Goal: Task Accomplishment & Management: Complete application form

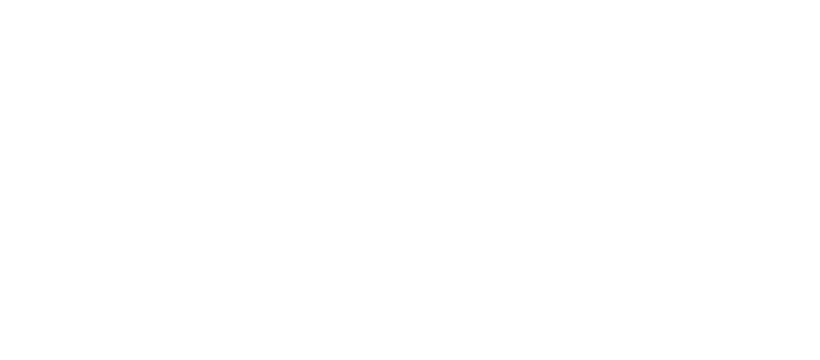
click at [480, 115] on div at bounding box center [410, 180] width 820 height 360
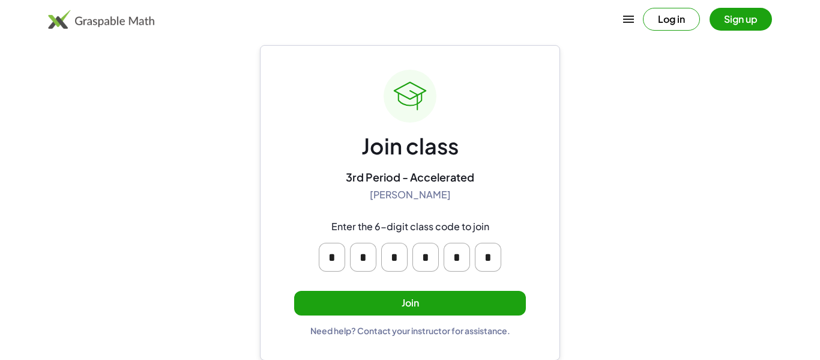
scroll to position [23, 0]
click at [399, 255] on input "*" at bounding box center [394, 256] width 26 height 29
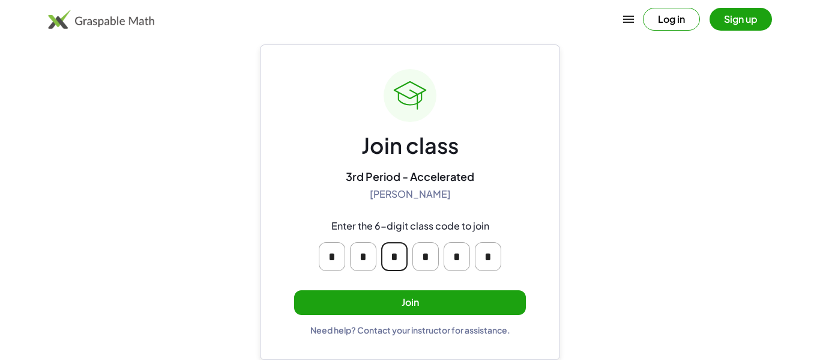
click at [333, 253] on input "*" at bounding box center [332, 256] width 26 height 29
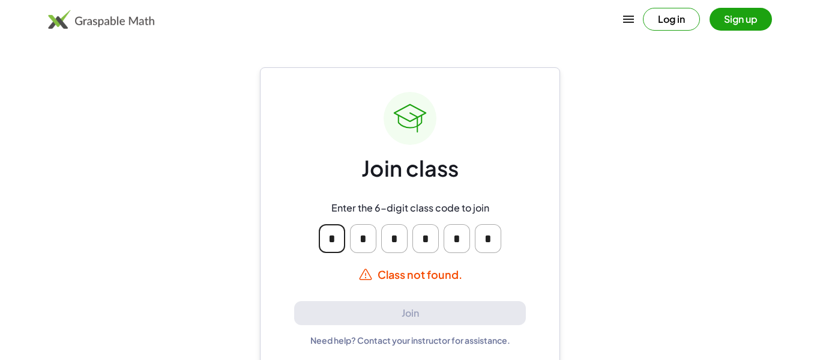
type input "*"
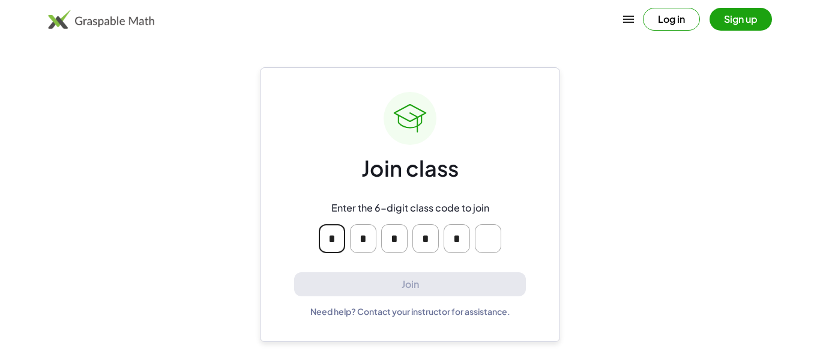
type input "*"
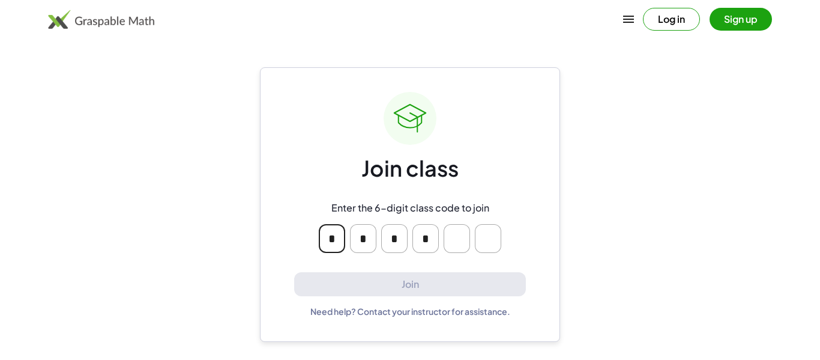
type input "*"
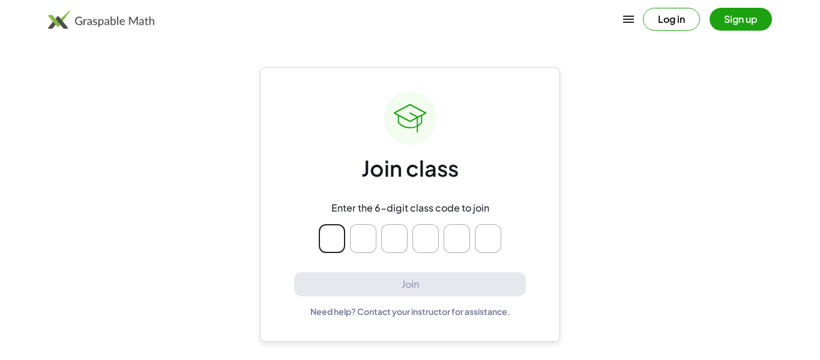
type input "*"
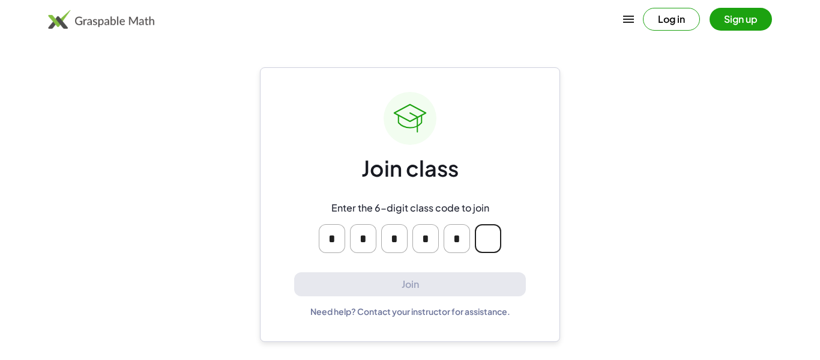
type input "*"
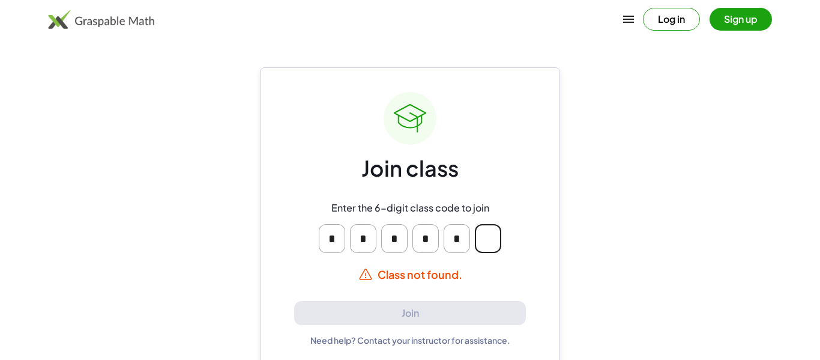
type input "*"
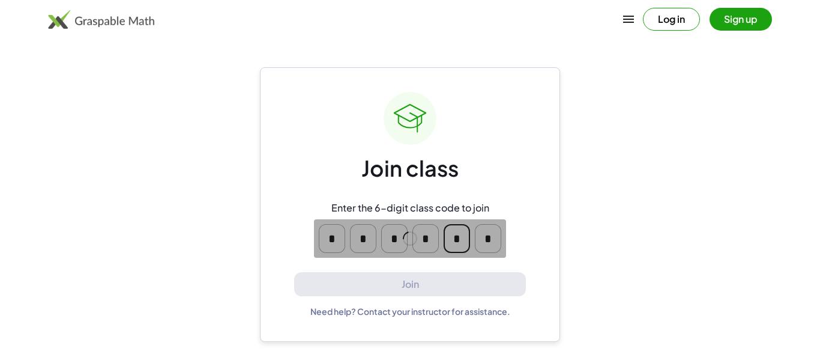
type input "*"
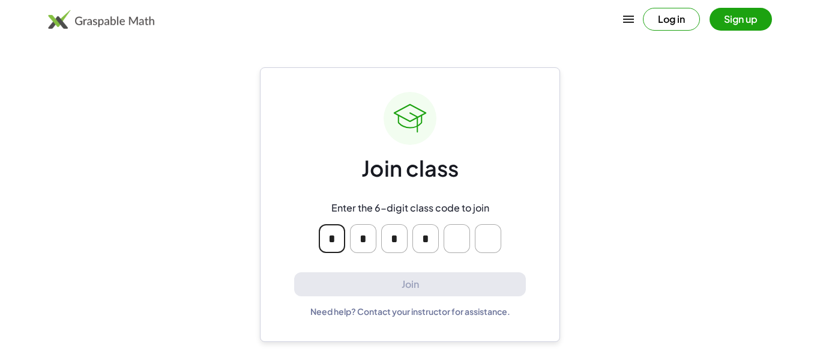
type input "*"
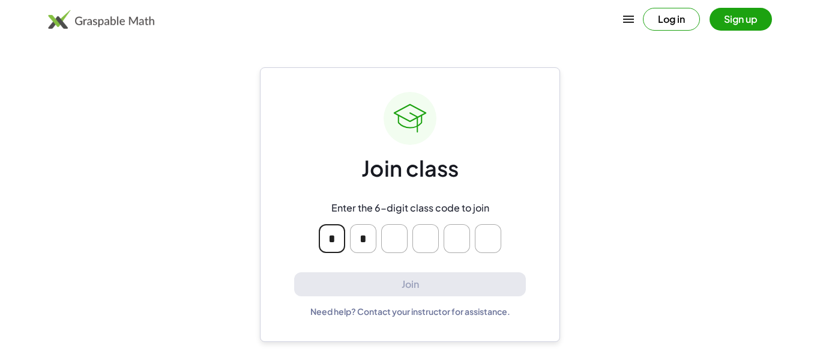
type input "*"
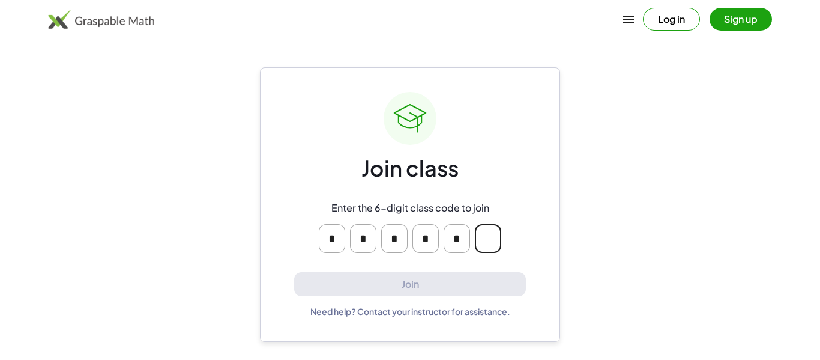
type input "*"
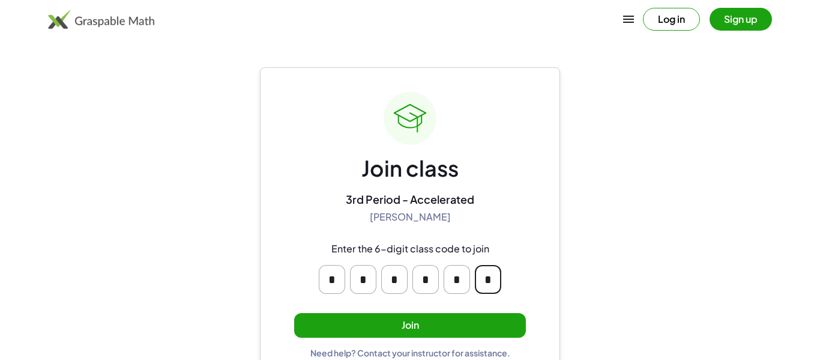
type input "*"
click at [427, 323] on button "Join" at bounding box center [410, 325] width 232 height 25
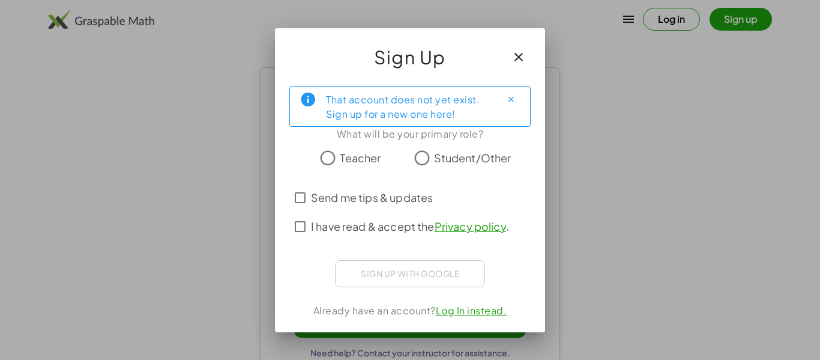
click at [451, 151] on span "Student/Other" at bounding box center [472, 158] width 77 height 16
click at [396, 231] on span "I have read & accept the Privacy policy ." at bounding box center [410, 226] width 198 height 16
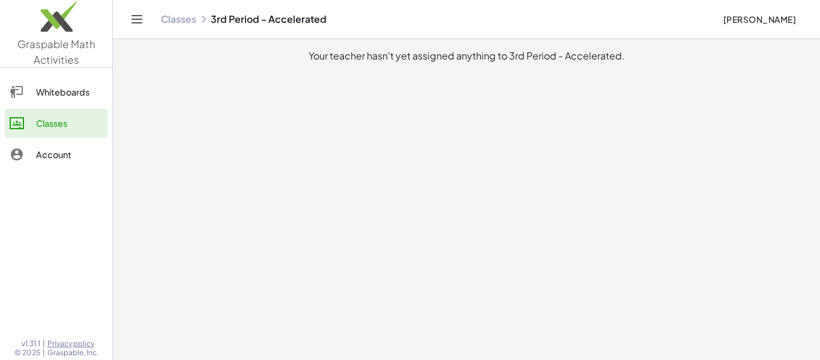
click at [236, 18] on div "Classes 3rd Period - Accelerated" at bounding box center [437, 19] width 552 height 12
click at [61, 35] on img at bounding box center [56, 19] width 112 height 51
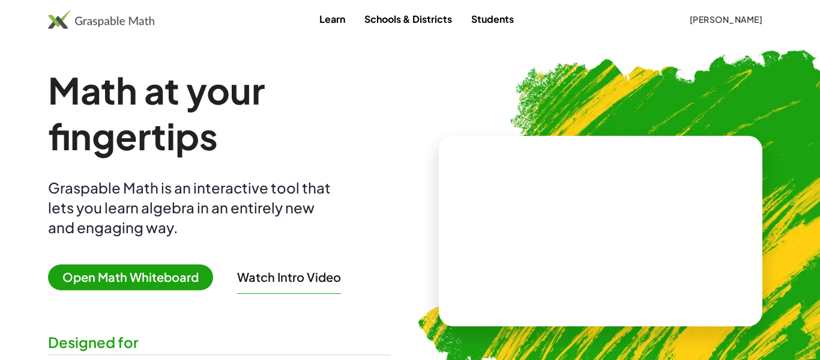
click at [689, 14] on span "[PERSON_NAME]" at bounding box center [725, 19] width 73 height 11
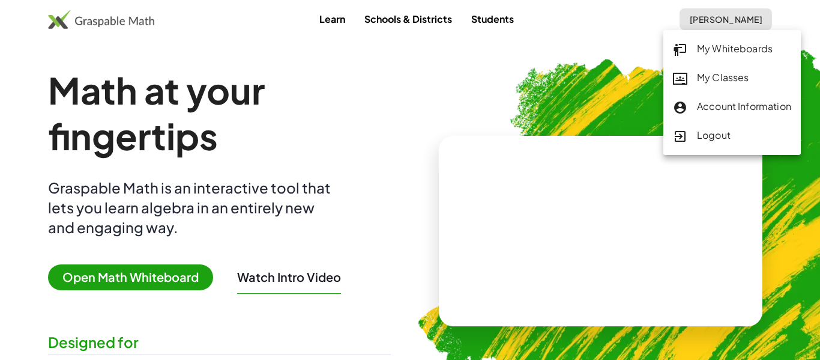
click at [702, 74] on div "My Classes" at bounding box center [732, 78] width 118 height 16
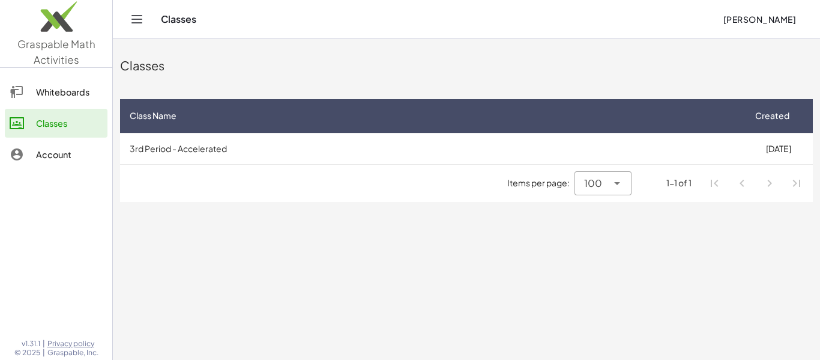
click at [61, 160] on div "Account" at bounding box center [69, 154] width 67 height 14
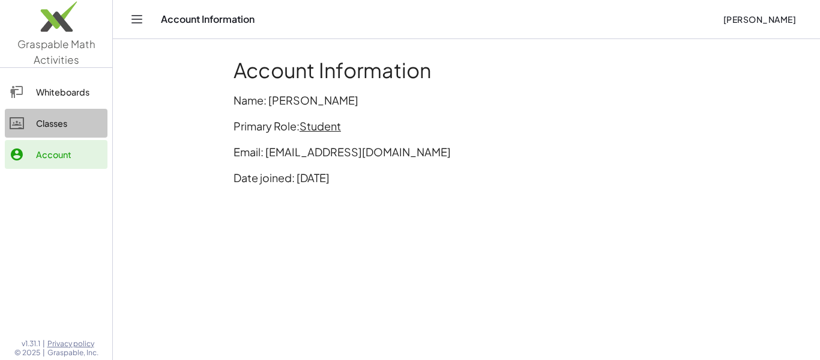
click at [60, 119] on div "Classes" at bounding box center [69, 123] width 67 height 14
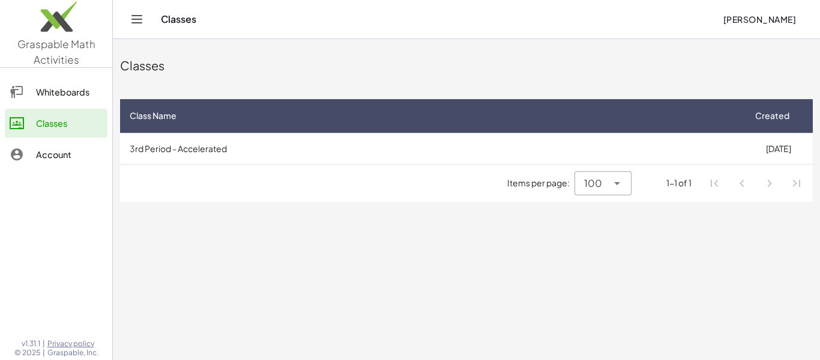
click at [68, 147] on div "Account" at bounding box center [69, 154] width 67 height 14
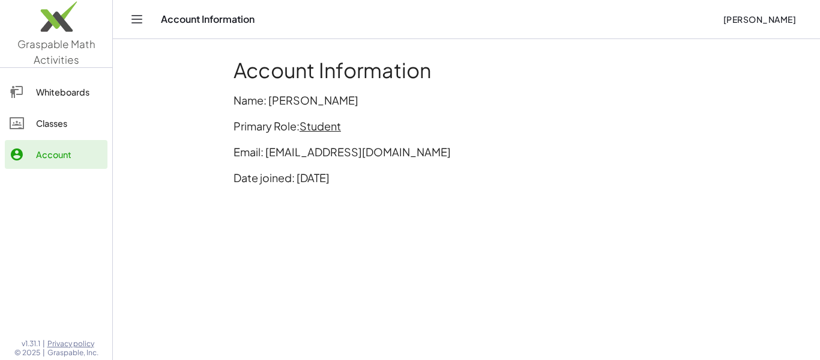
click at [50, 94] on div "Whiteboards" at bounding box center [69, 92] width 67 height 14
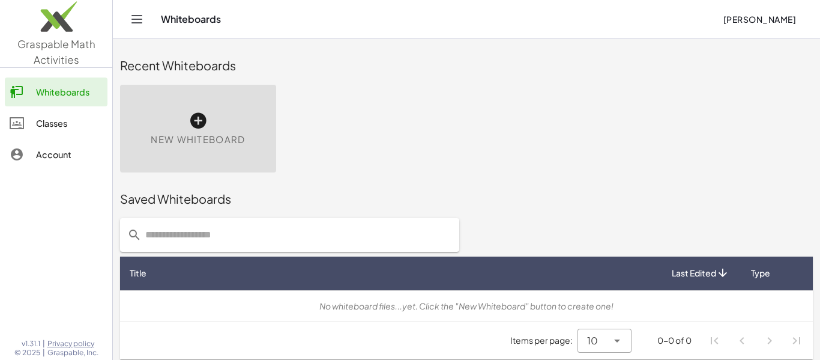
click at [181, 19] on div "Whiteboards" at bounding box center [437, 19] width 552 height 12
click at [702, 5] on div "Whiteboards Addison McDaniel" at bounding box center [466, 19] width 678 height 38
click at [723, 15] on span "[PERSON_NAME]" at bounding box center [759, 19] width 73 height 11
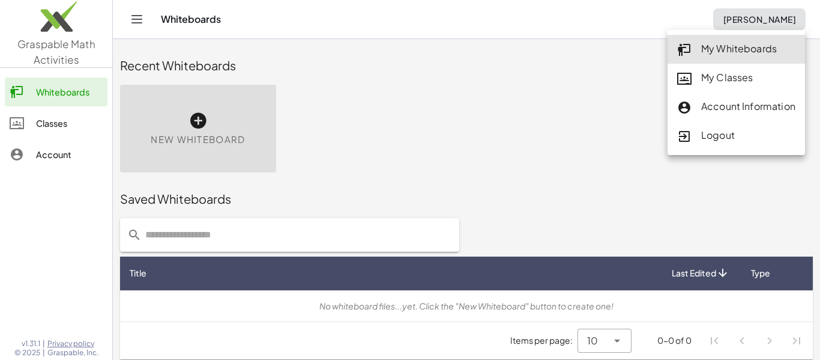
click at [714, 73] on div "My Classes" at bounding box center [736, 78] width 118 height 16
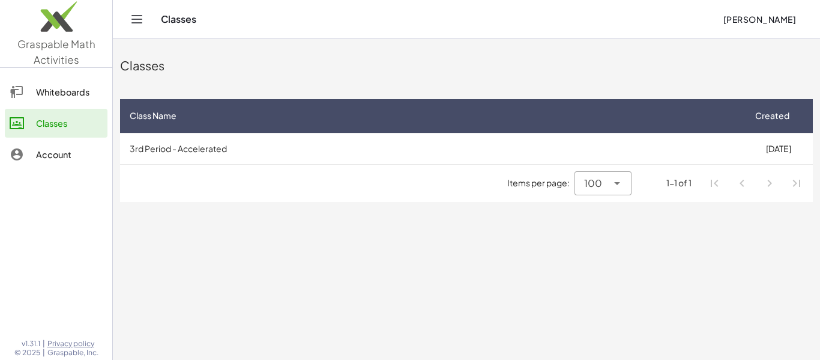
click at [722, 6] on div "Classes Addison McDaniel" at bounding box center [466, 19] width 678 height 38
click at [725, 13] on button "[PERSON_NAME]" at bounding box center [759, 19] width 92 height 22
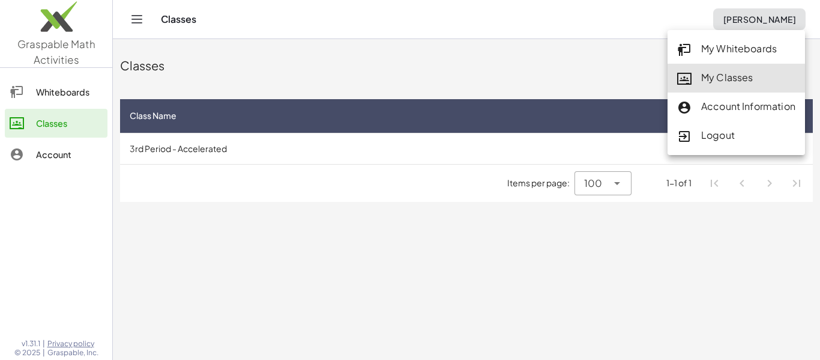
click at [737, 100] on div "Account Information" at bounding box center [736, 107] width 118 height 16
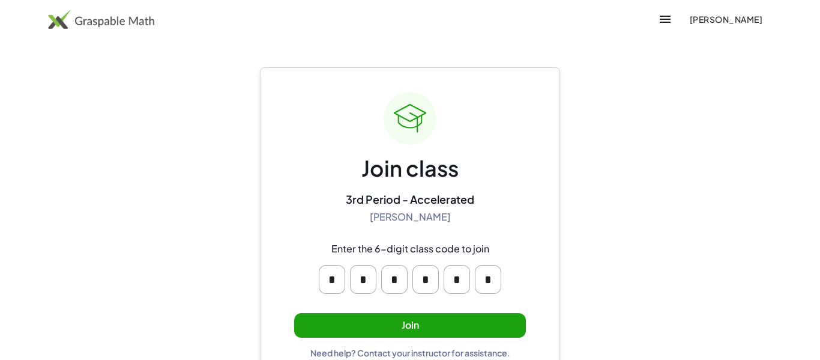
scroll to position [23, 0]
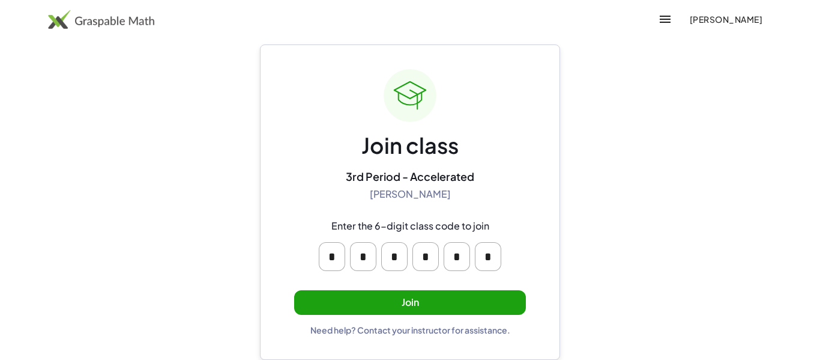
click at [393, 309] on button "Join" at bounding box center [410, 302] width 232 height 25
